Goal: Information Seeking & Learning: Learn about a topic

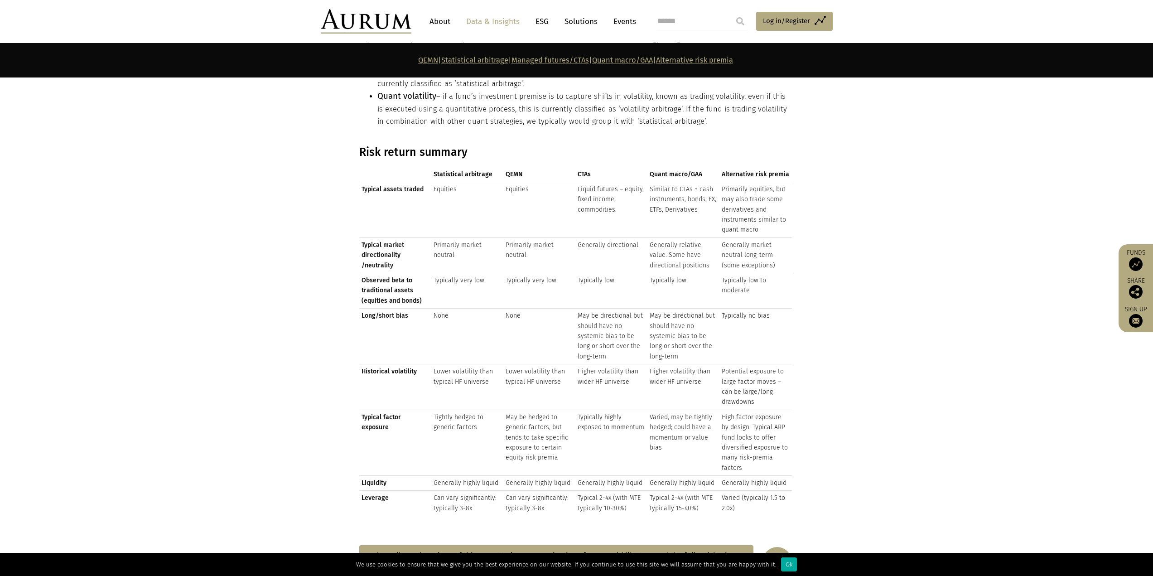
scroll to position [997, 0]
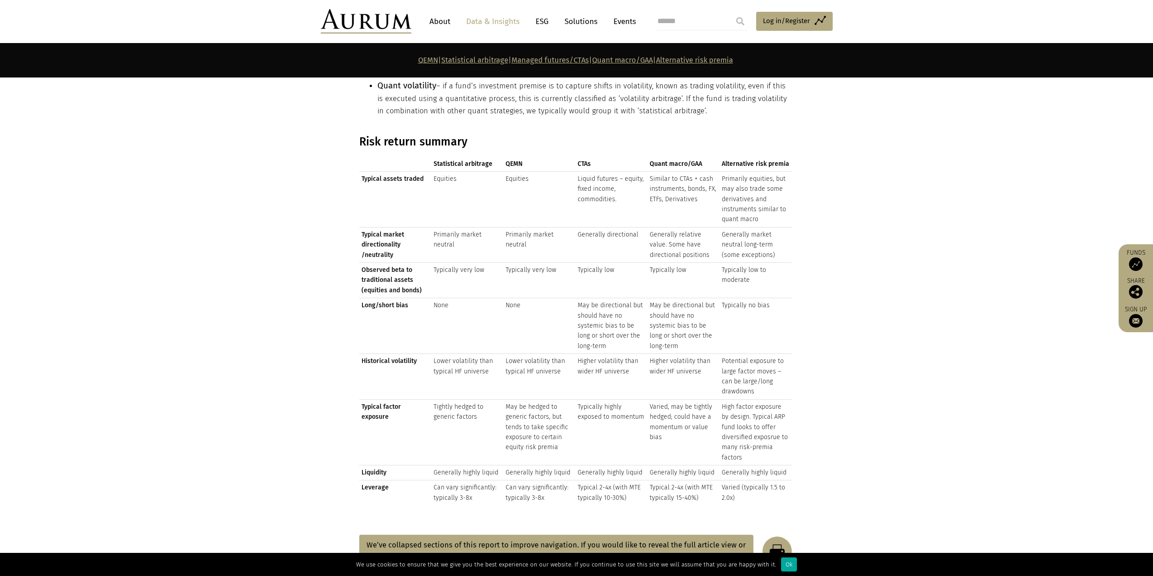
click at [465, 250] on td "Primarily market neutral" at bounding box center [467, 244] width 72 height 35
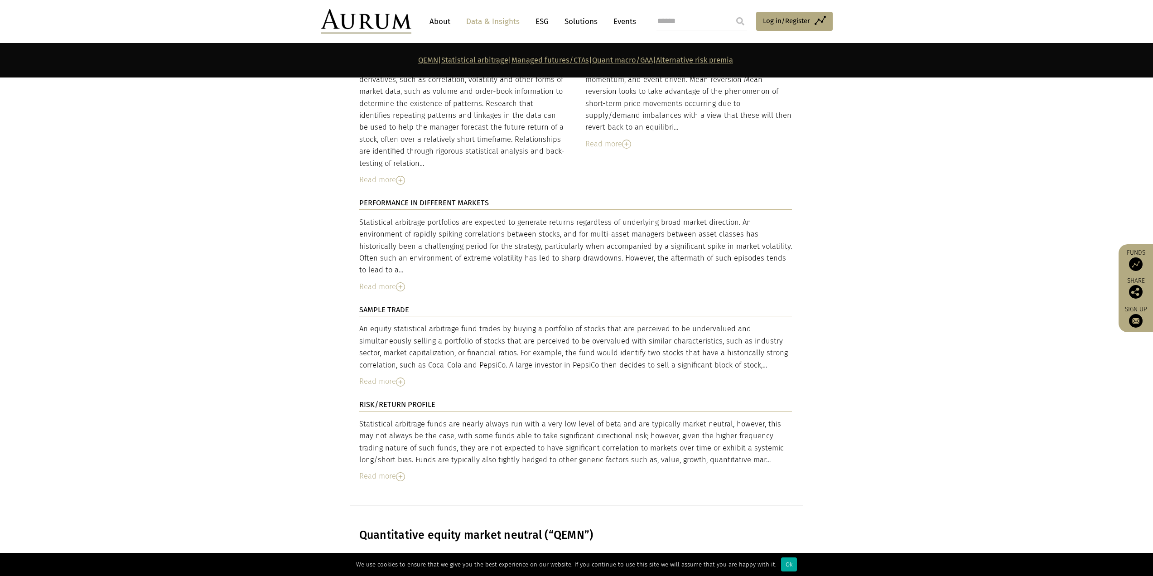
scroll to position [1586, 0]
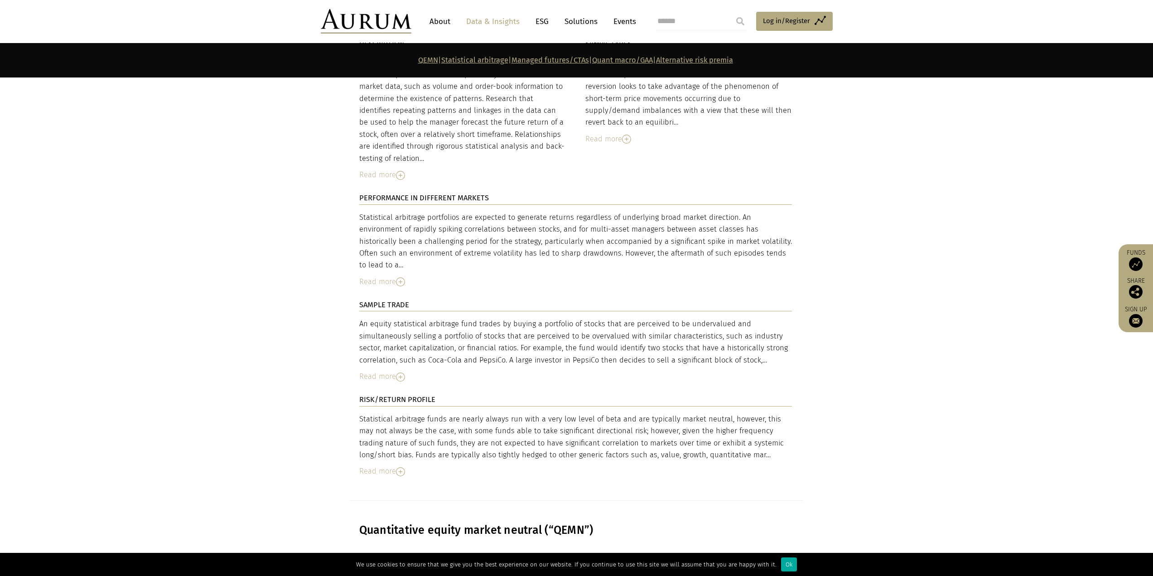
click at [395, 276] on div "Read more" at bounding box center [575, 282] width 433 height 12
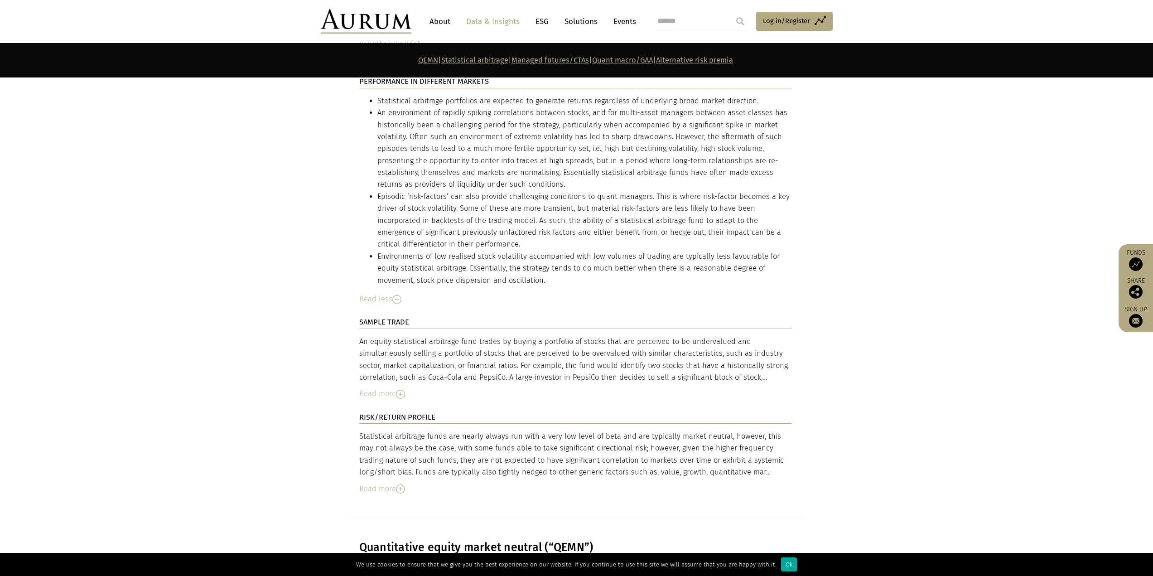
scroll to position [1721, 0]
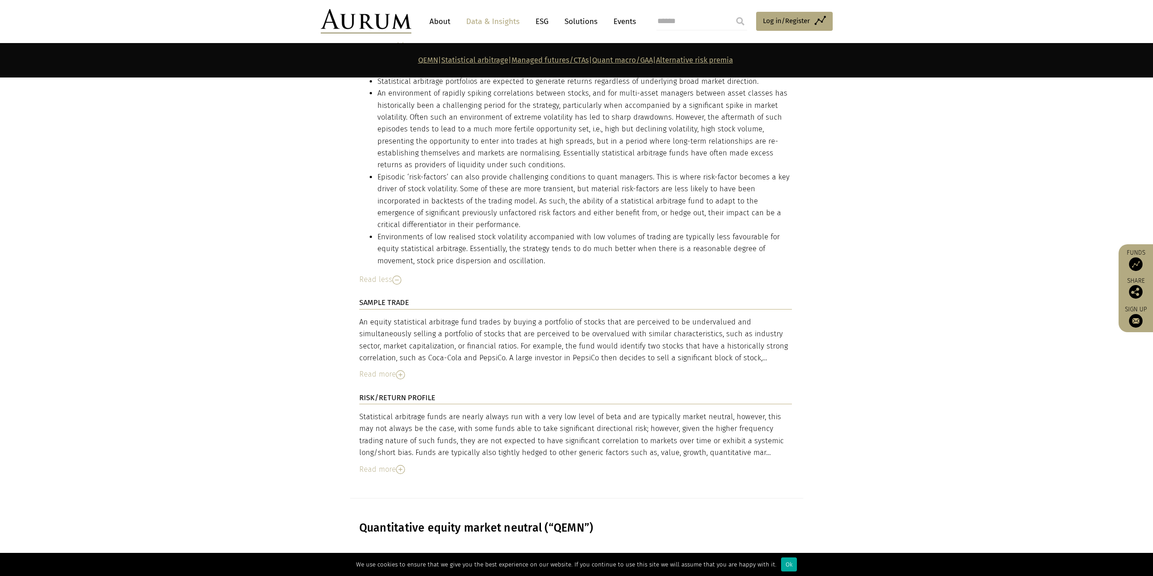
click at [396, 369] on div "Read more" at bounding box center [575, 374] width 433 height 12
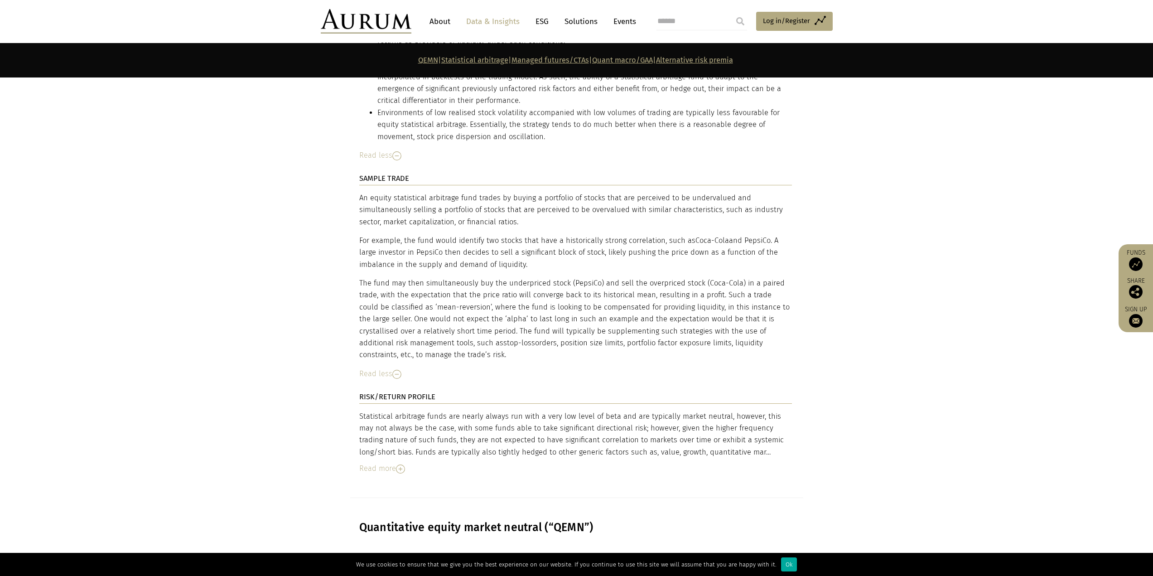
scroll to position [1903, 0]
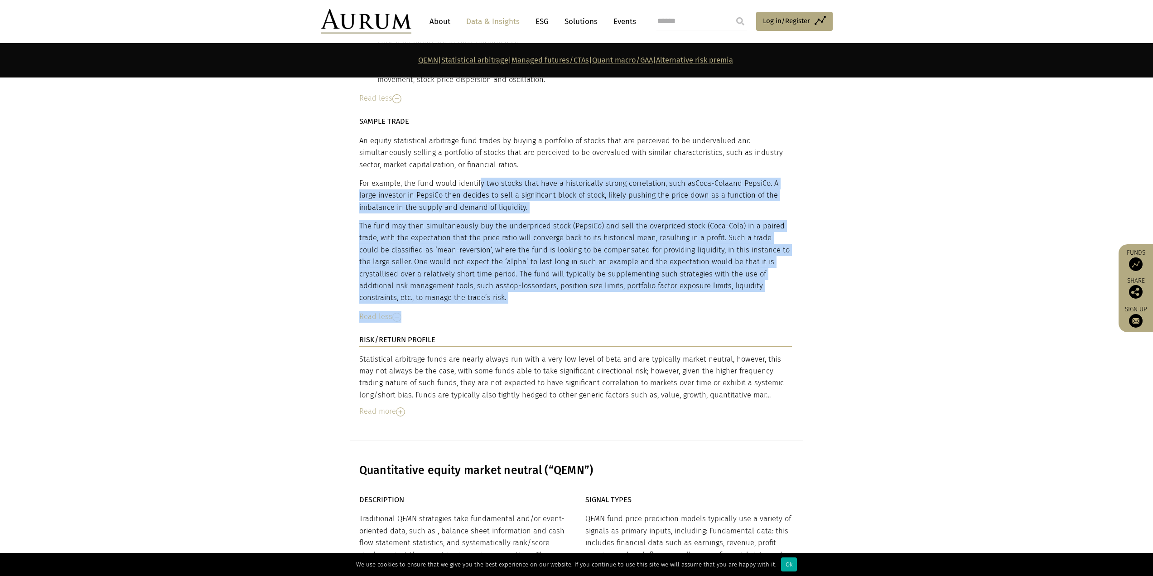
drag, startPoint x: 478, startPoint y: 173, endPoint x: 800, endPoint y: 177, distance: 321.6
click at [800, 177] on div "DESCRIPTION Statistical arbitrage funds generally utilise price data and its de…" at bounding box center [576, 80] width 453 height 720
click at [645, 189] on p "For example, the fund would identify two stocks that have a historically strong…" at bounding box center [575, 196] width 433 height 36
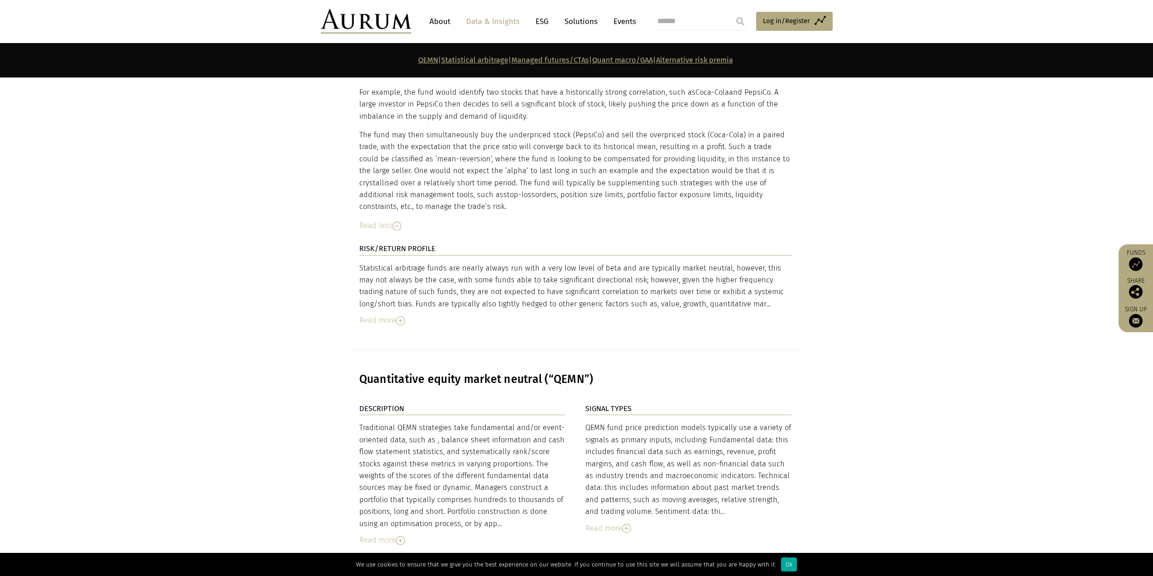
scroll to position [1993, 0]
click at [400, 317] on img at bounding box center [400, 321] width 9 height 9
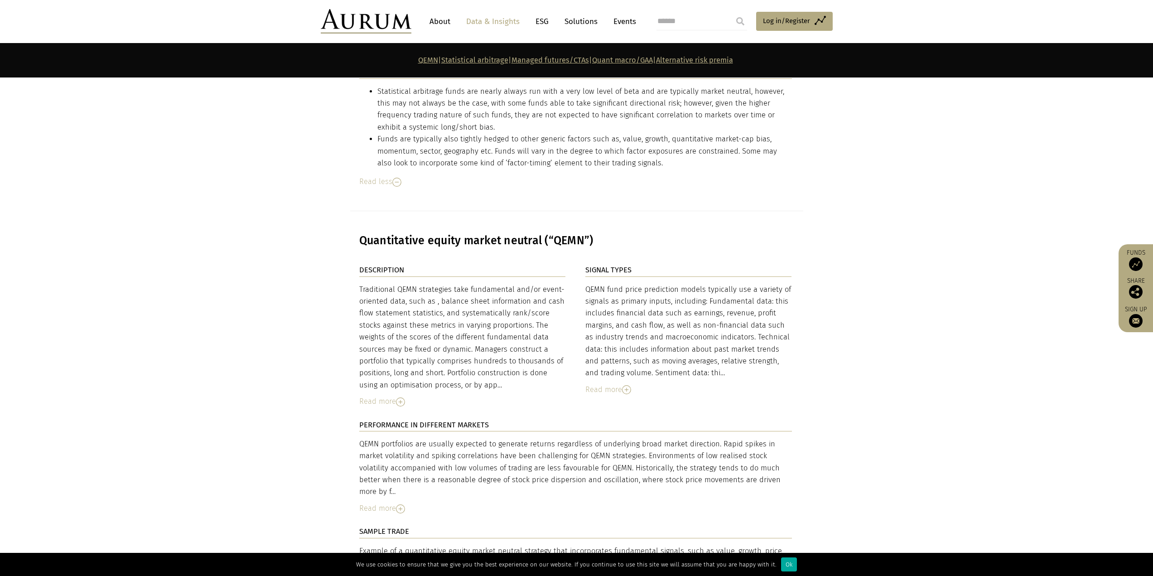
scroll to position [2174, 0]
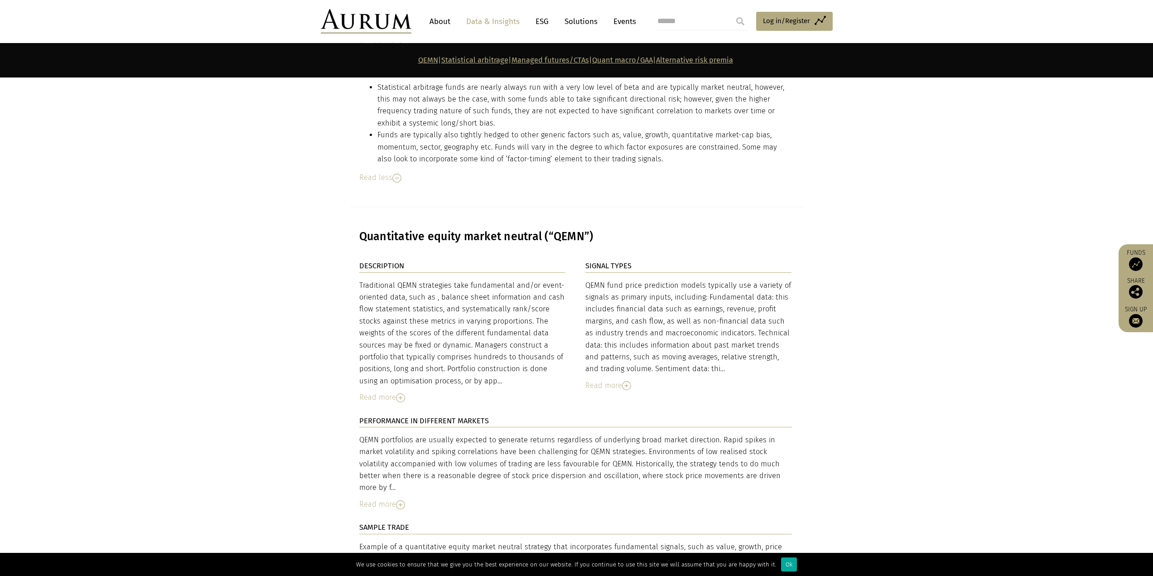
click at [397, 393] on img at bounding box center [400, 397] width 9 height 9
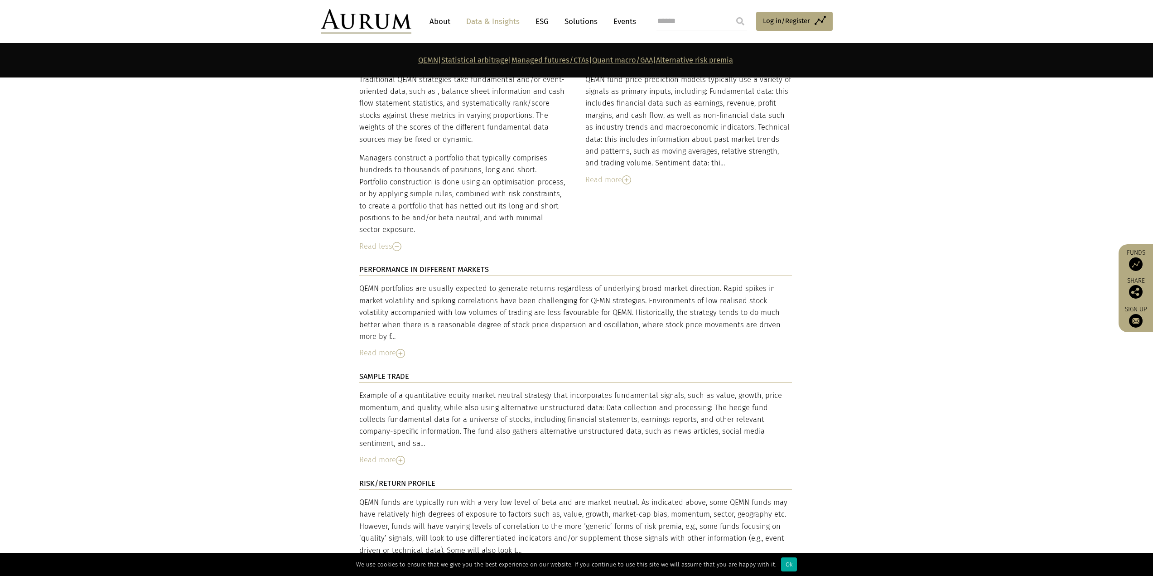
scroll to position [2446, 0]
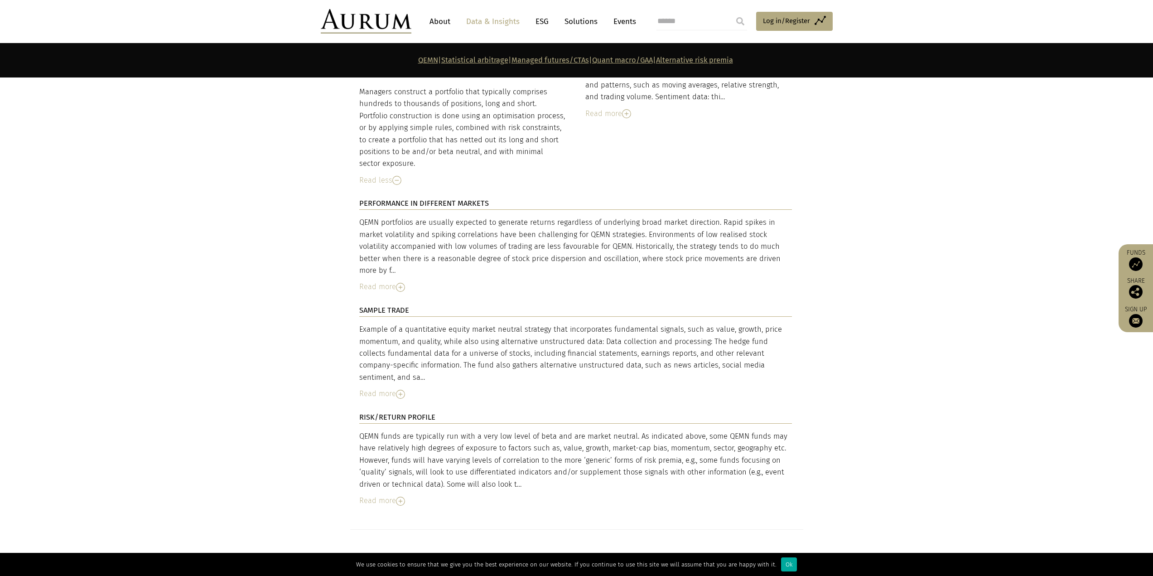
click at [401, 283] on img at bounding box center [400, 287] width 9 height 9
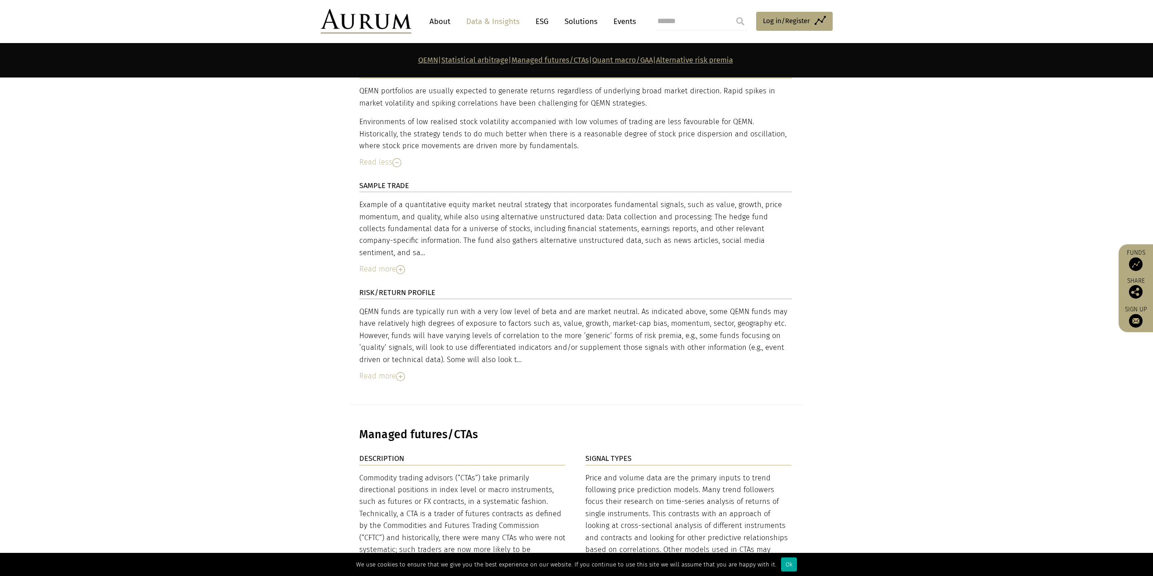
scroll to position [2582, 0]
click at [397, 260] on img at bounding box center [400, 264] width 9 height 9
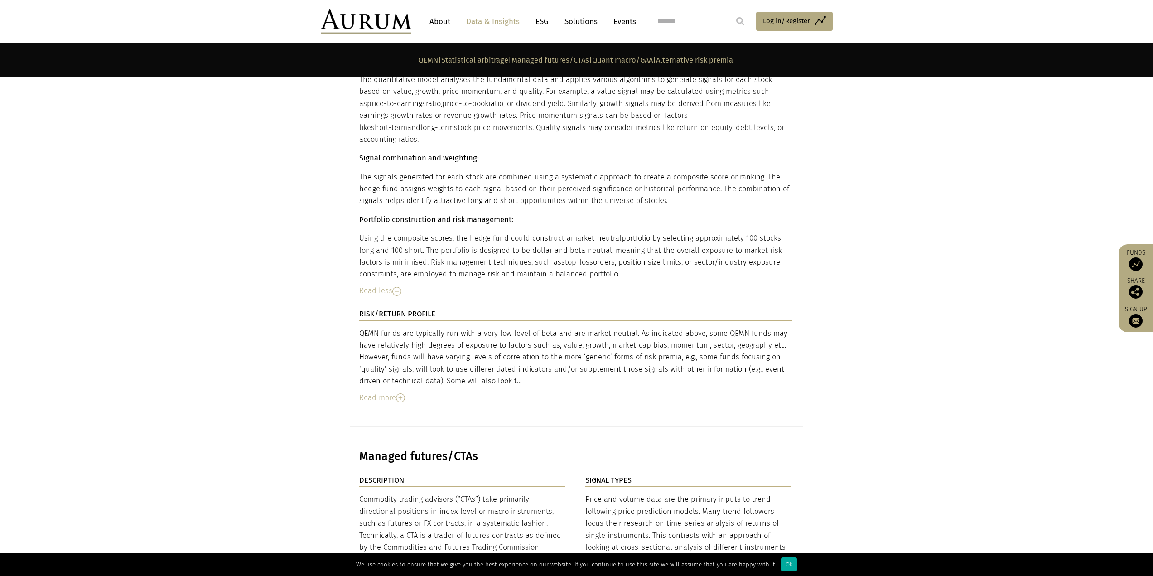
scroll to position [2854, 0]
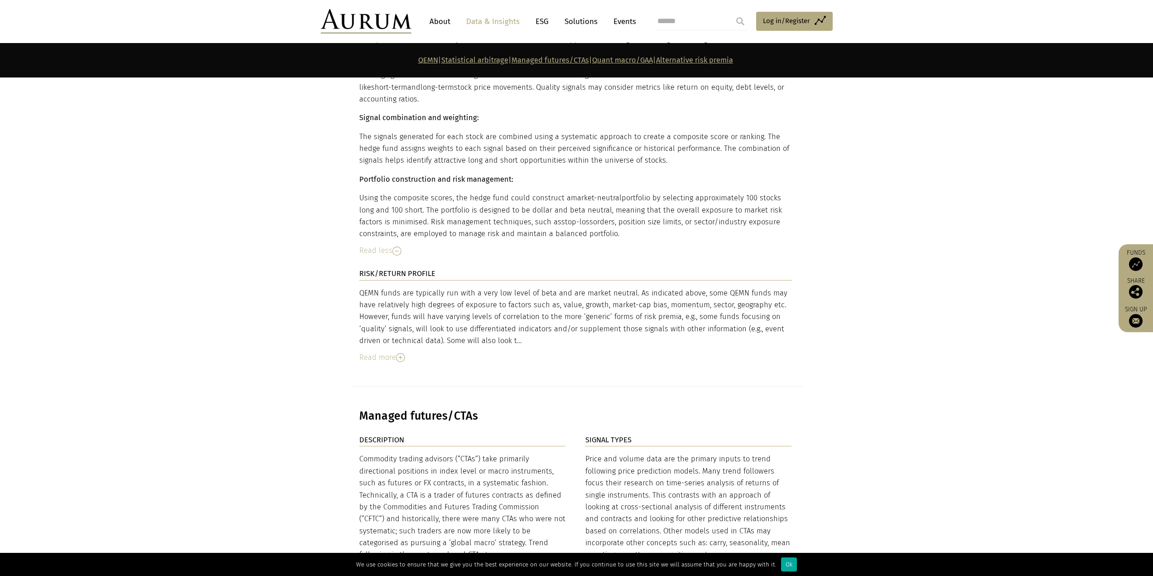
click at [403, 353] on img at bounding box center [400, 357] width 9 height 9
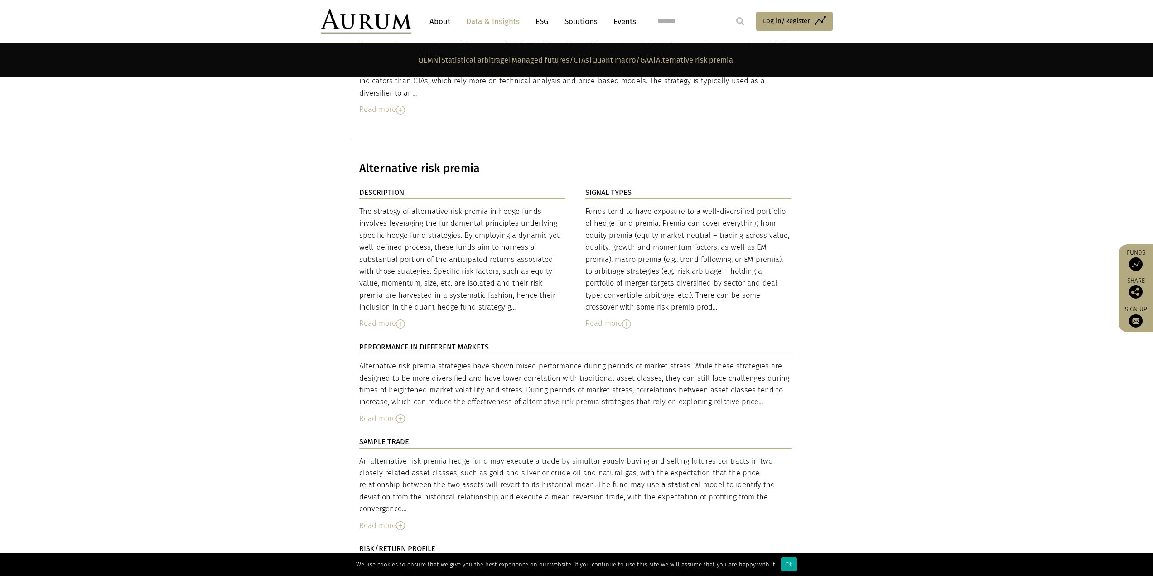
scroll to position [4258, 0]
